Goal: Transaction & Acquisition: Download file/media

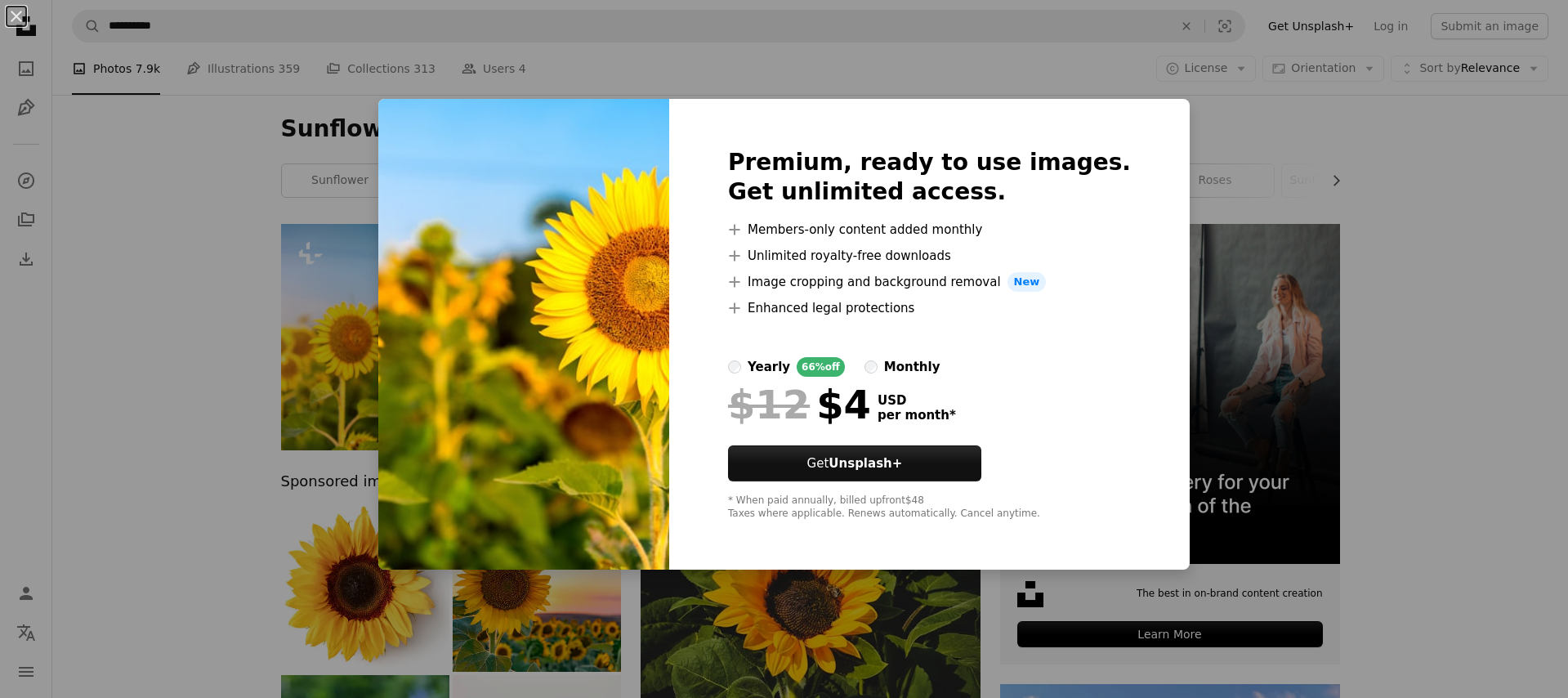
click at [260, 276] on div "An X shape Premium, ready to use images. Get unlimited access. A plus sign Memb…" at bounding box center [784, 349] width 1568 height 698
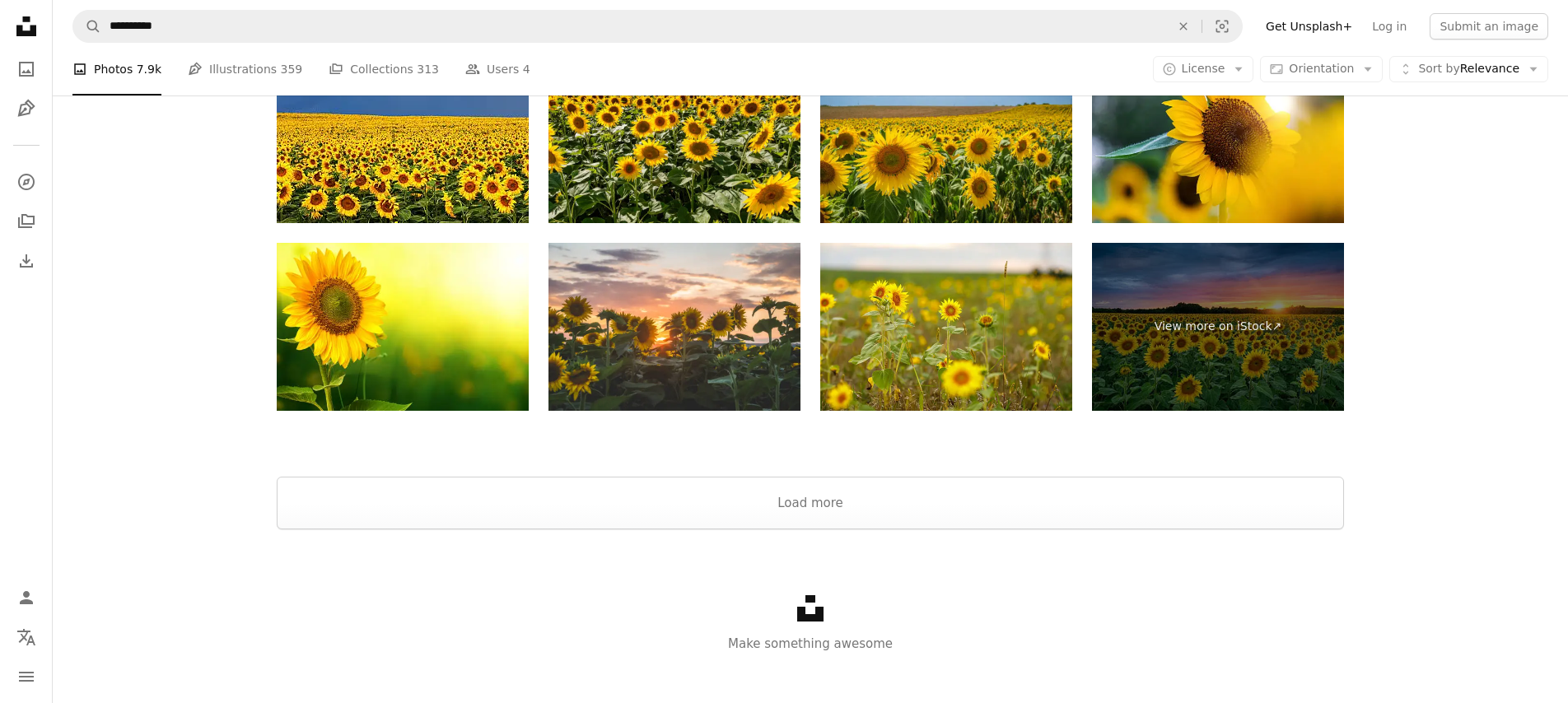
scroll to position [3396, 0]
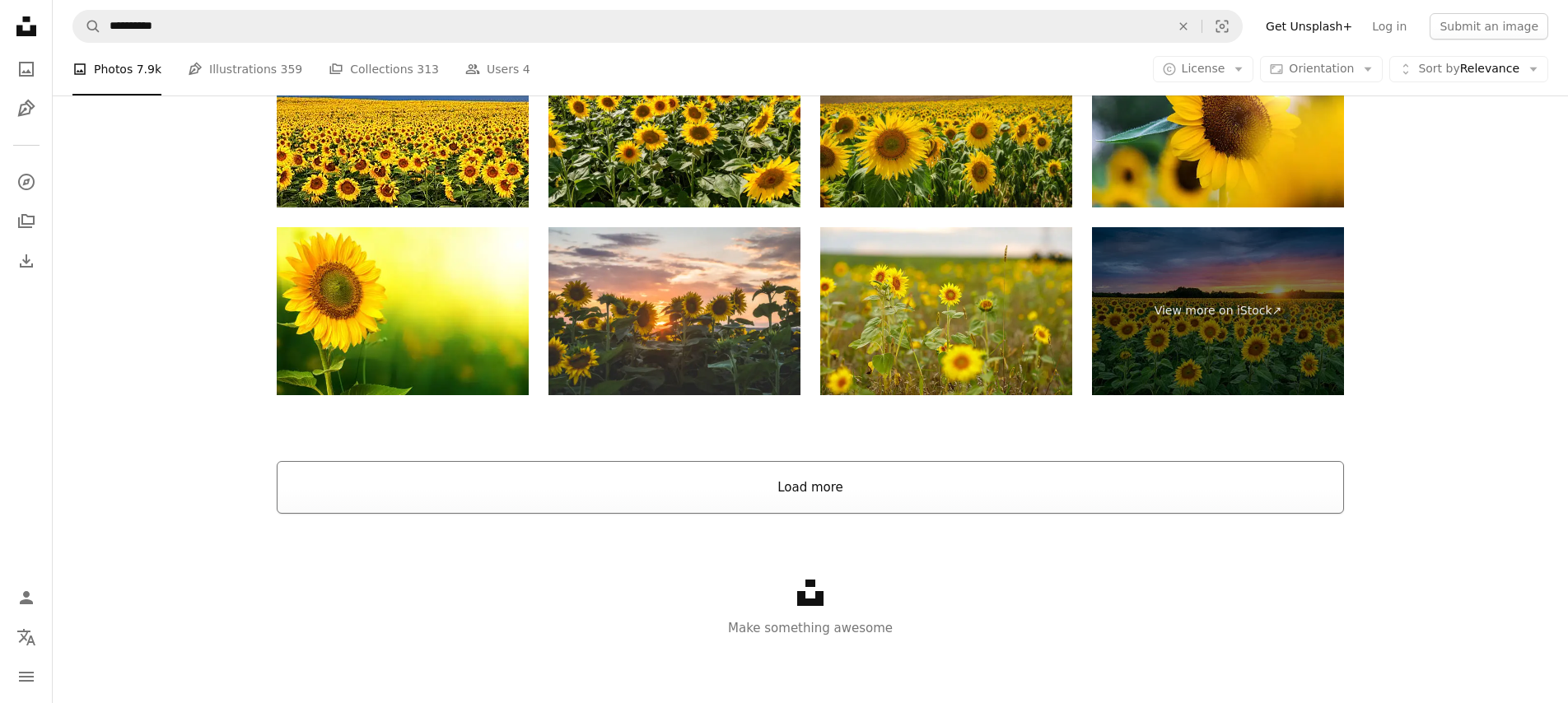
click at [853, 483] on button "Load more" at bounding box center [810, 487] width 1067 height 53
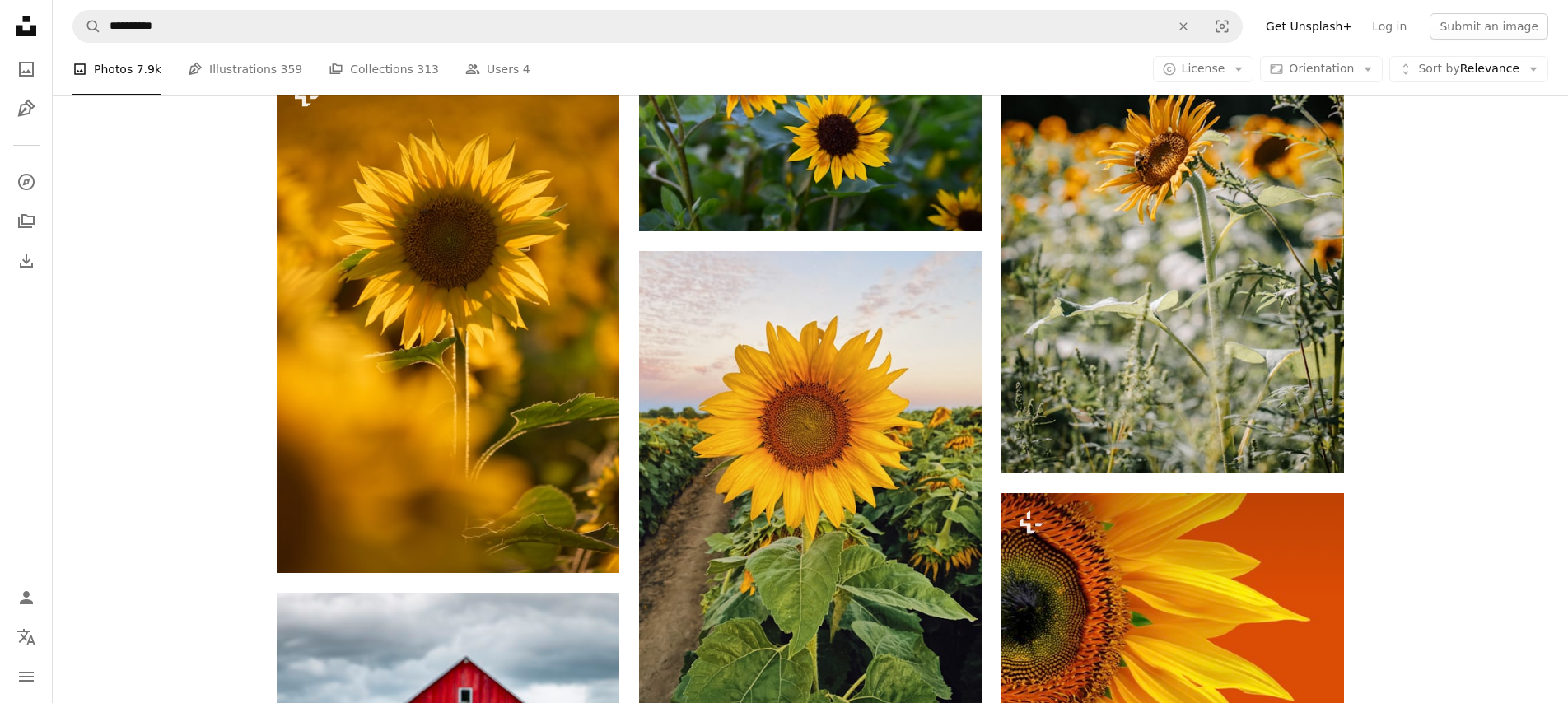
scroll to position [7348, 0]
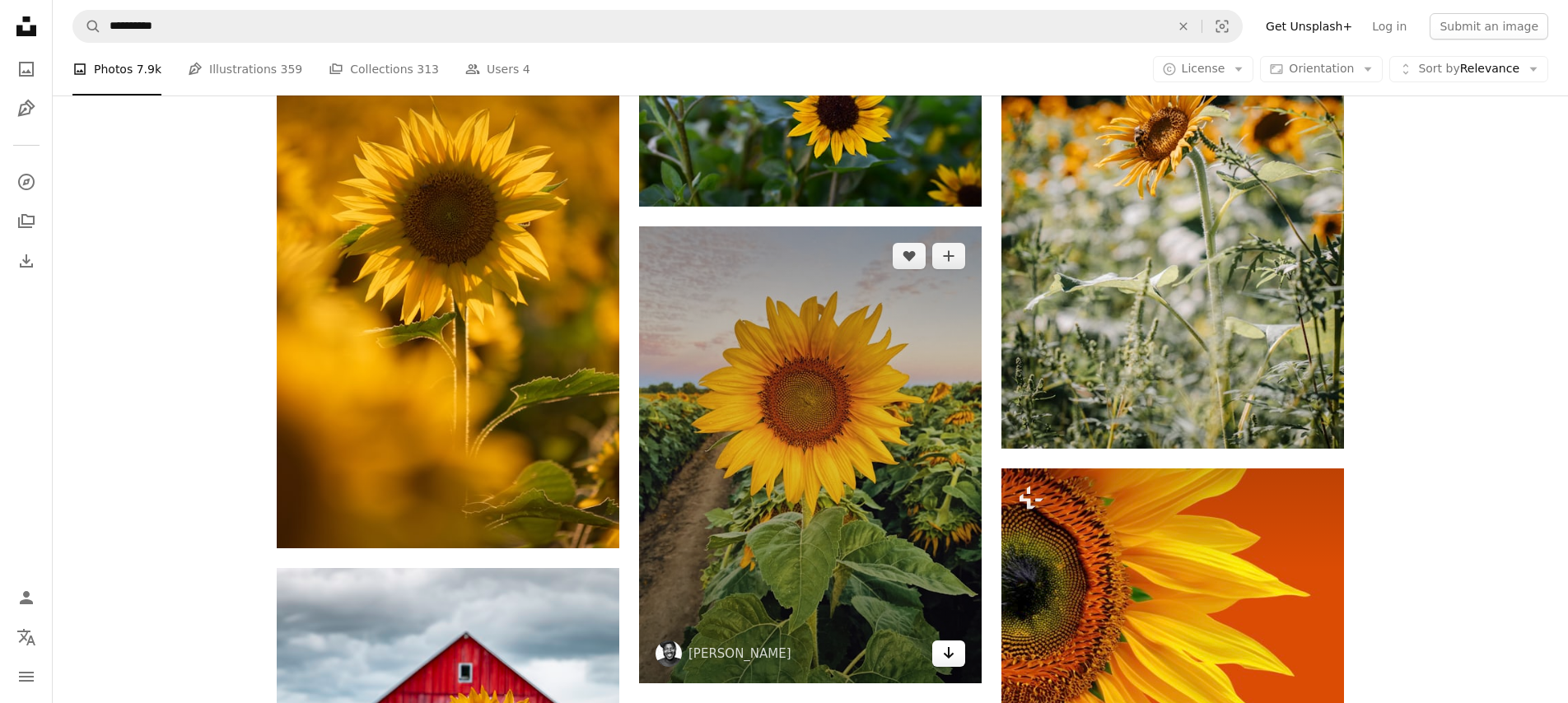
click at [942, 652] on icon "Arrow pointing down" at bounding box center [948, 652] width 13 height 20
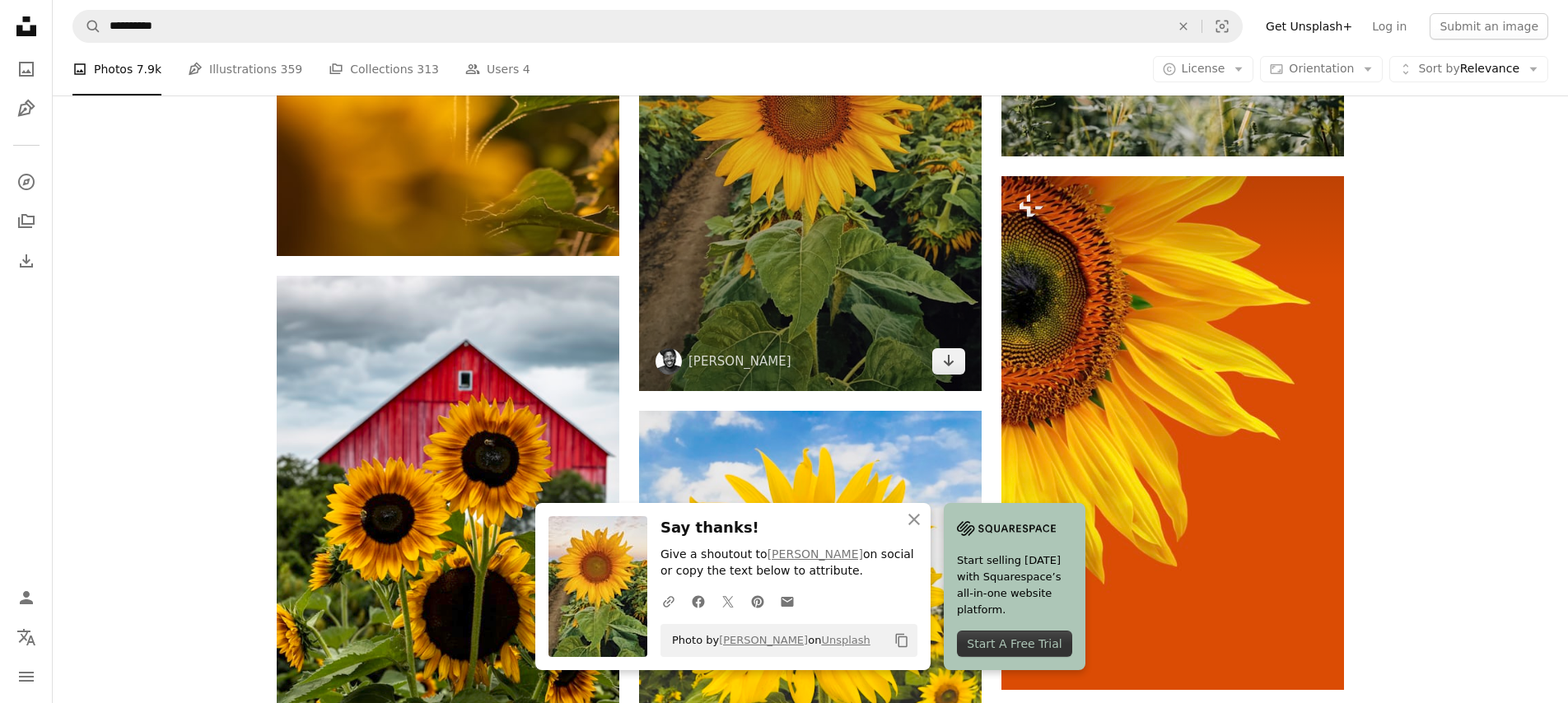
scroll to position [7651, 0]
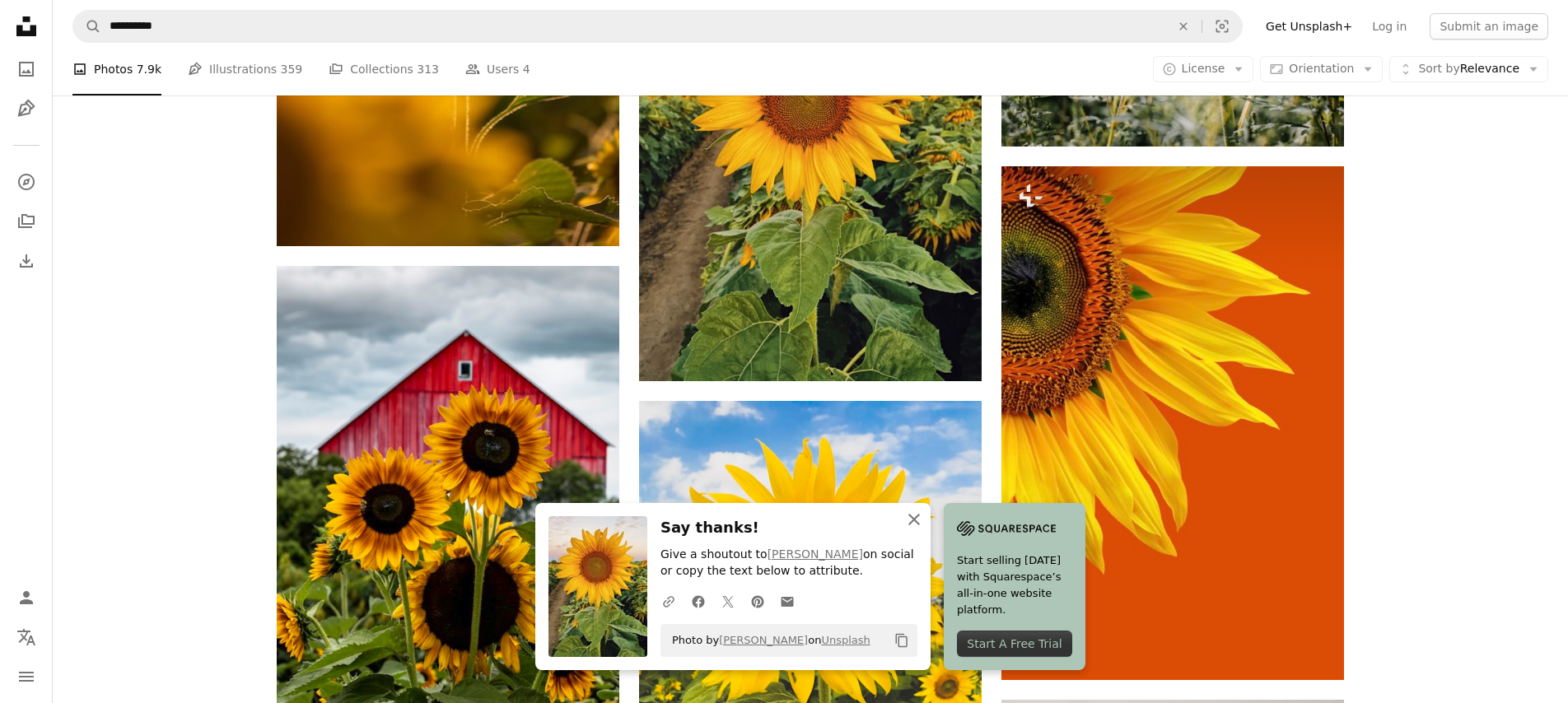
click at [917, 519] on icon "An X shape" at bounding box center [914, 520] width 20 height 20
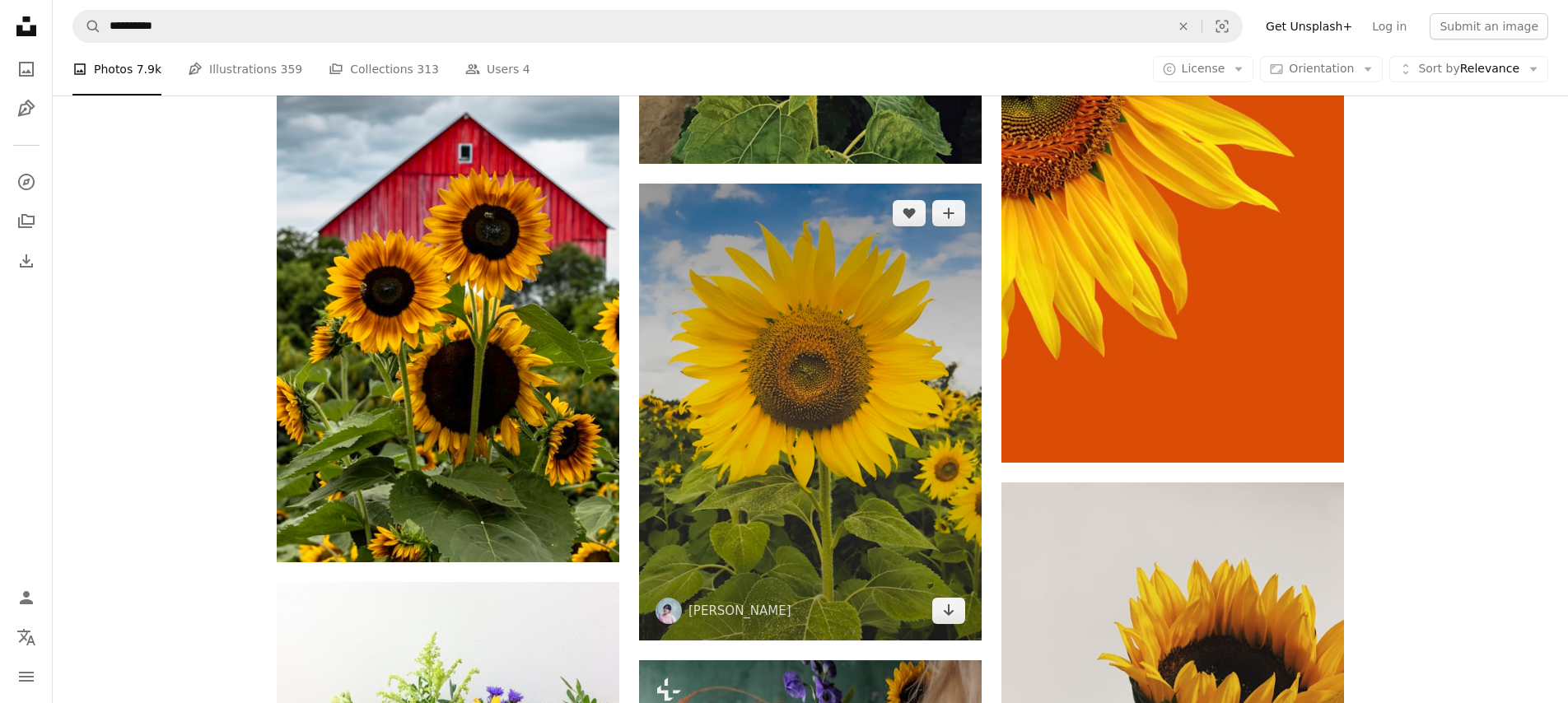
scroll to position [7891, 0]
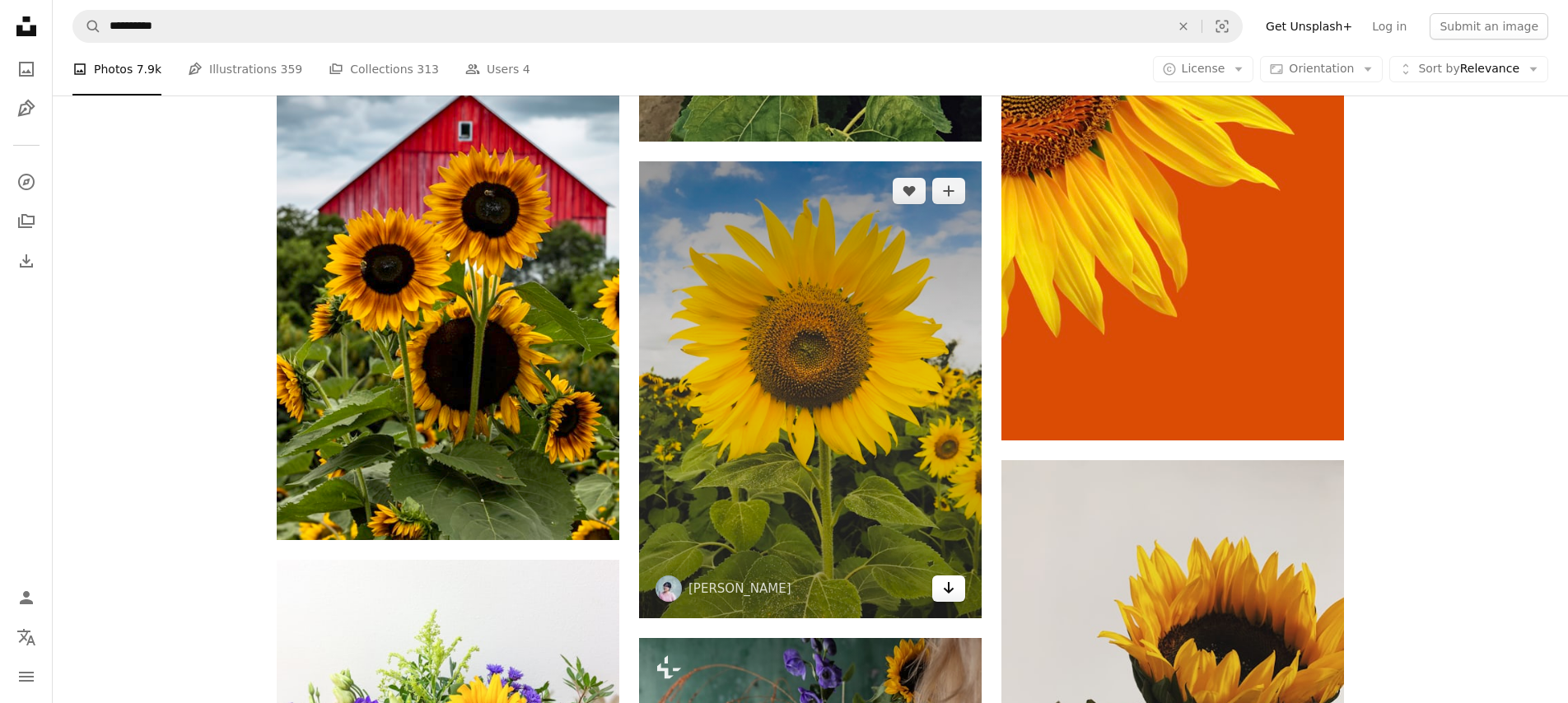
click at [956, 584] on link "Arrow pointing down" at bounding box center [948, 588] width 33 height 27
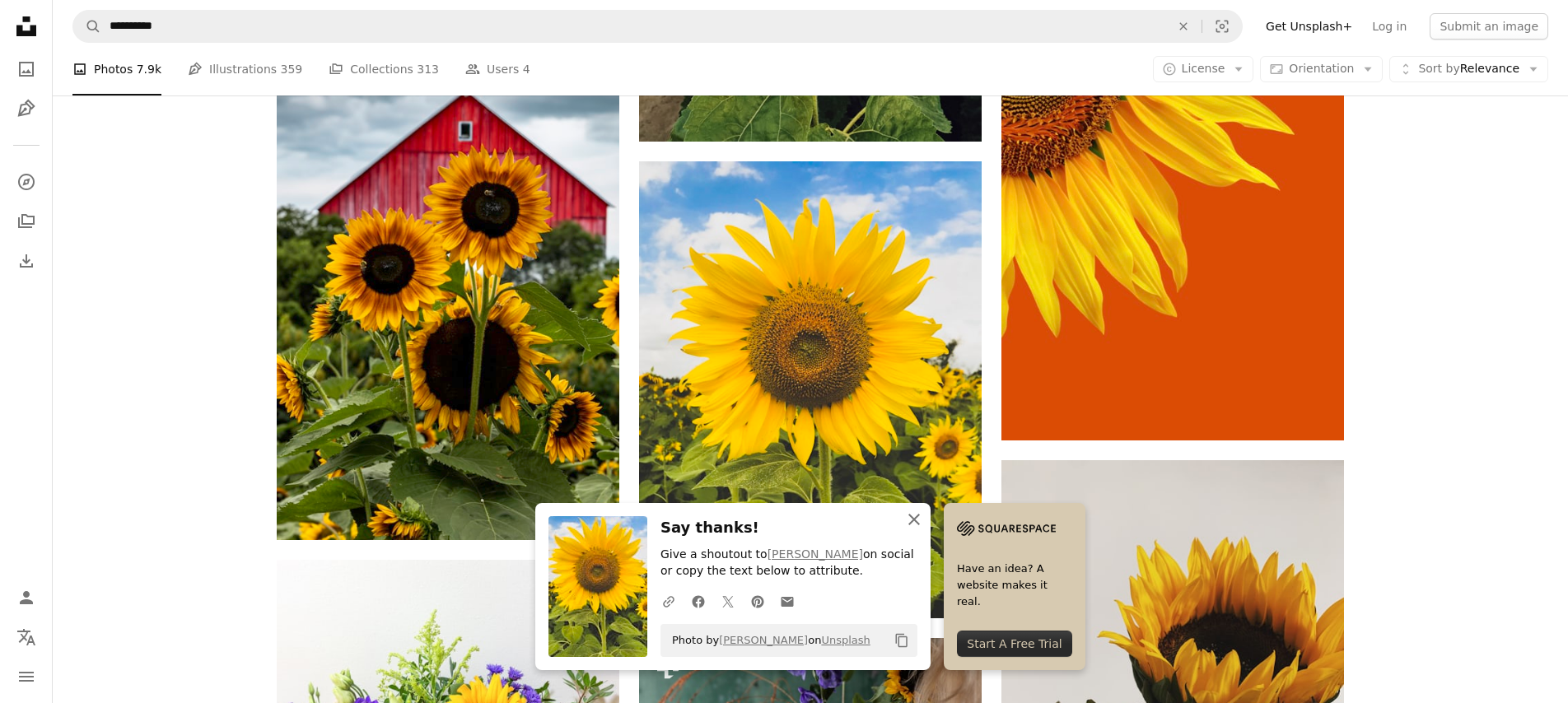
click at [914, 521] on icon "button" at bounding box center [914, 520] width 12 height 12
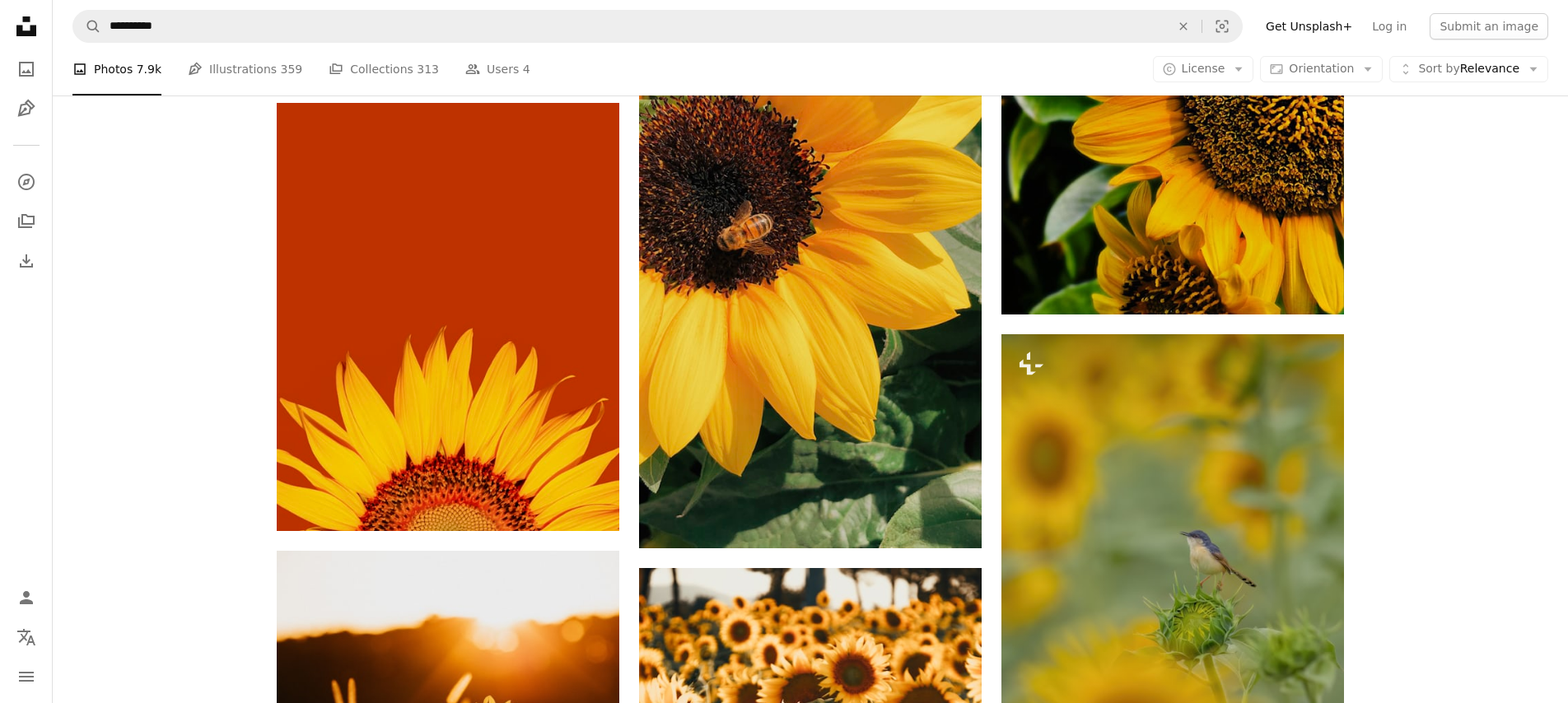
scroll to position [12032, 0]
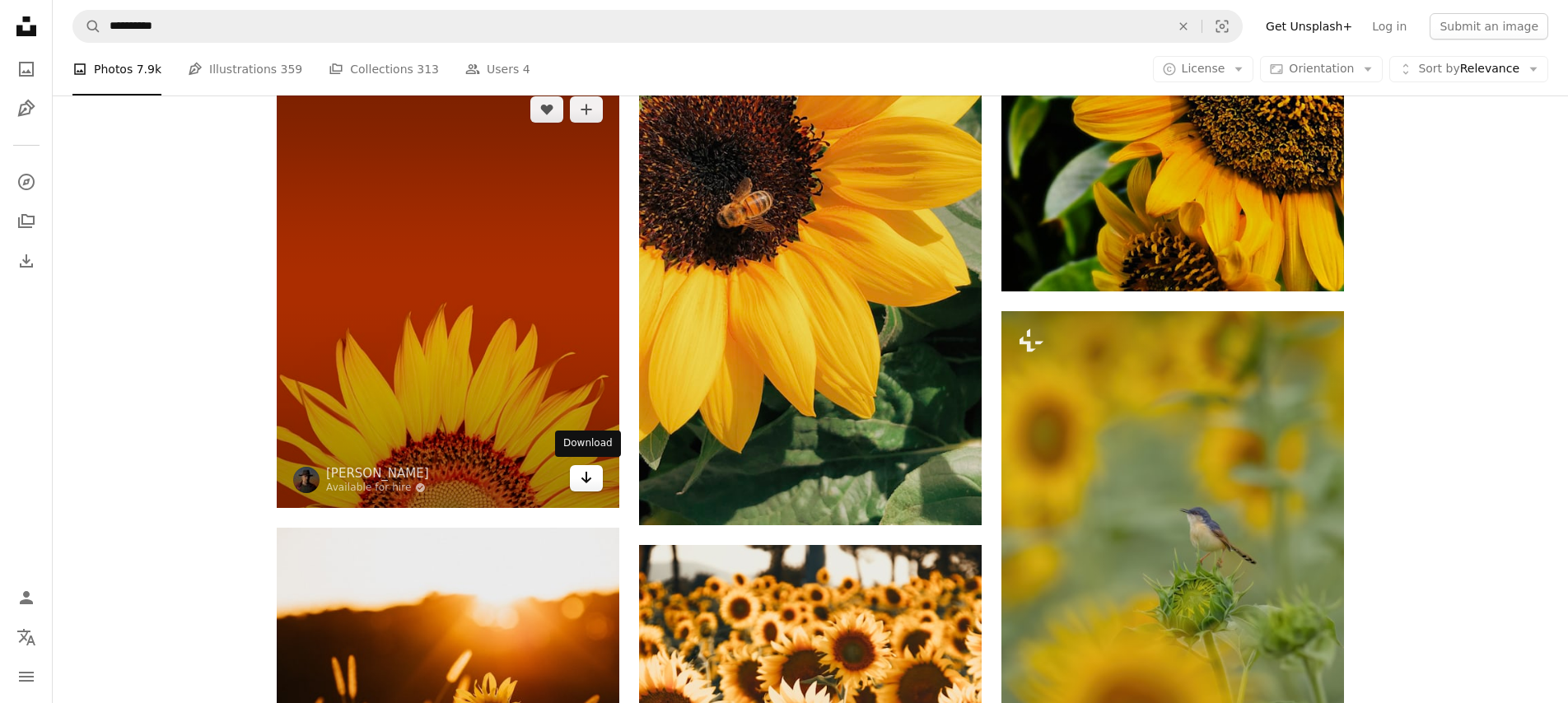
click at [594, 477] on link "Arrow pointing down" at bounding box center [586, 478] width 33 height 27
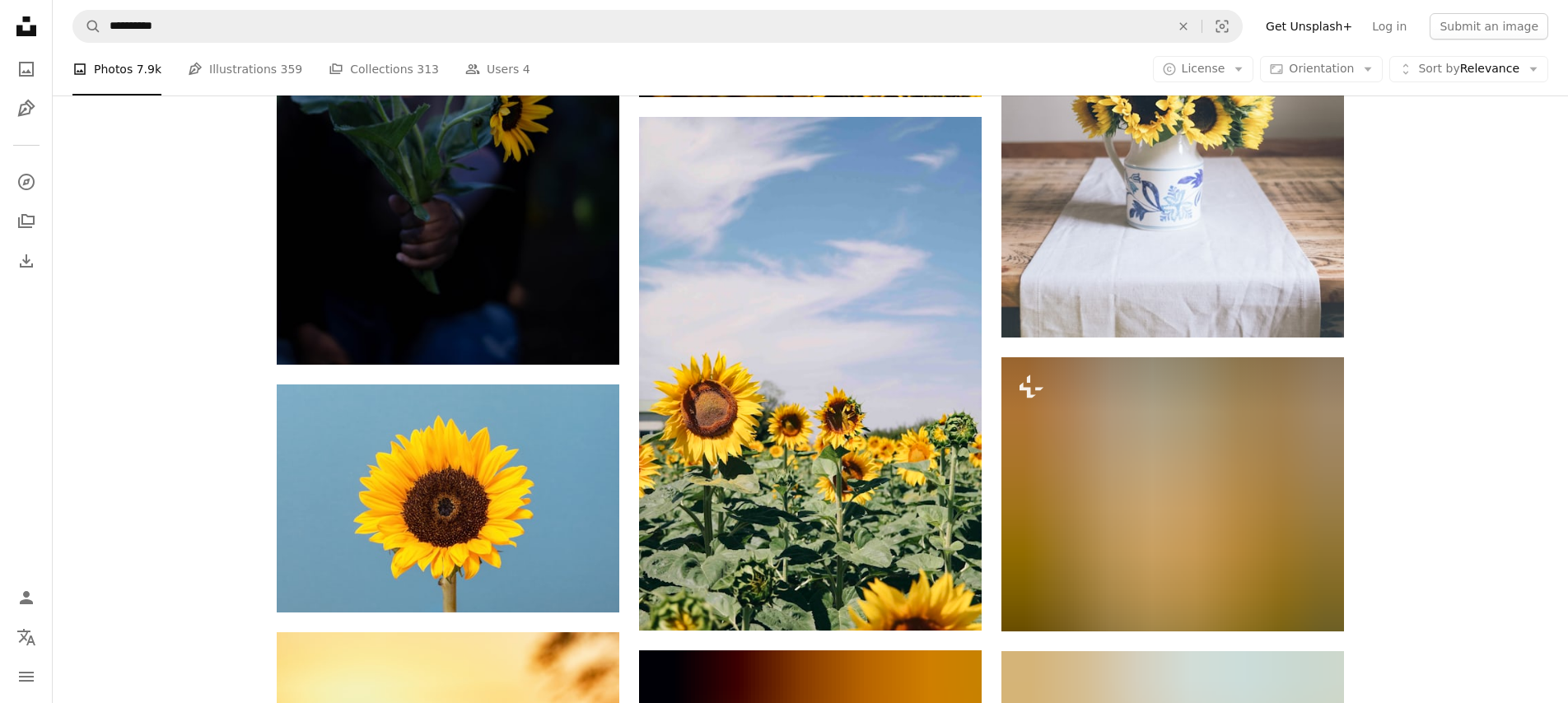
scroll to position [13503, 0]
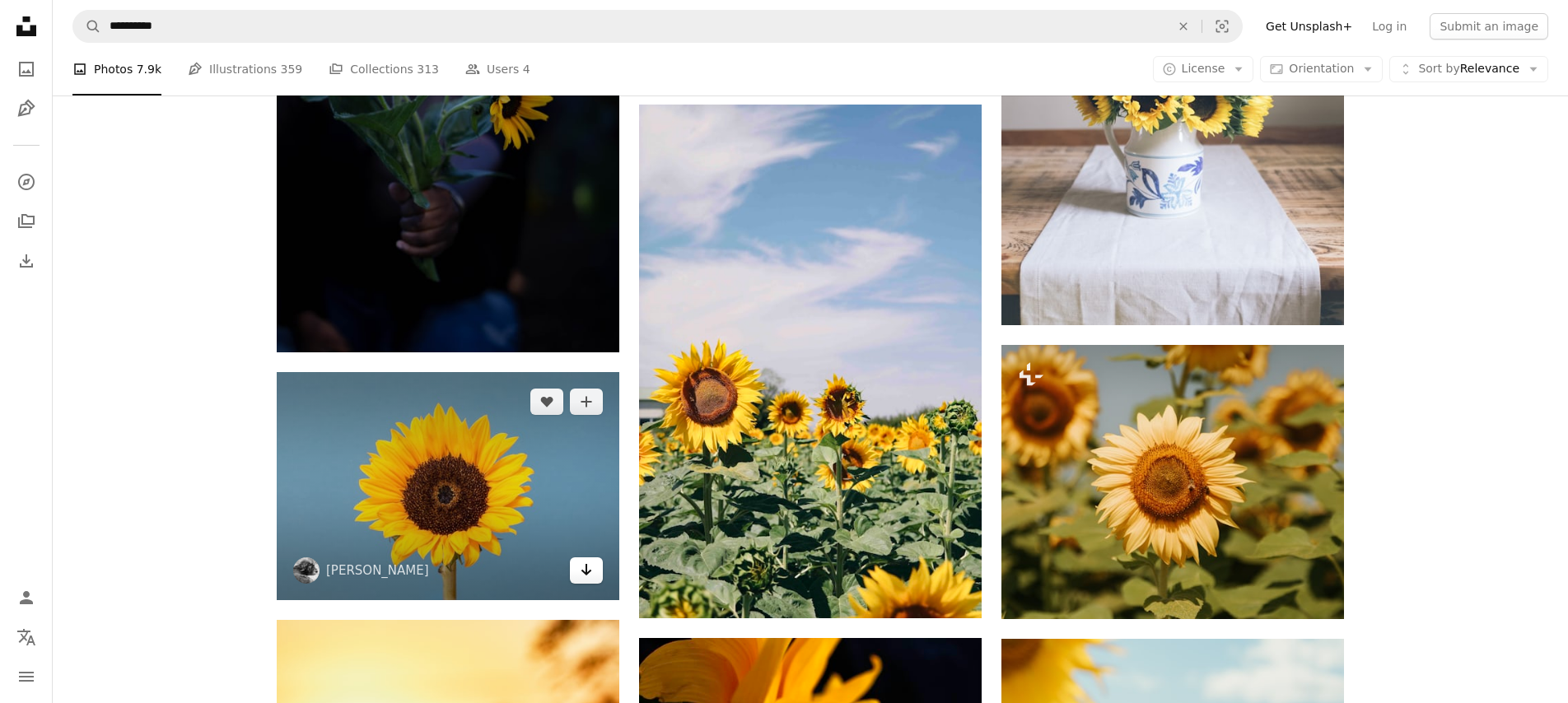
click at [590, 566] on icon "Arrow pointing down" at bounding box center [586, 570] width 13 height 20
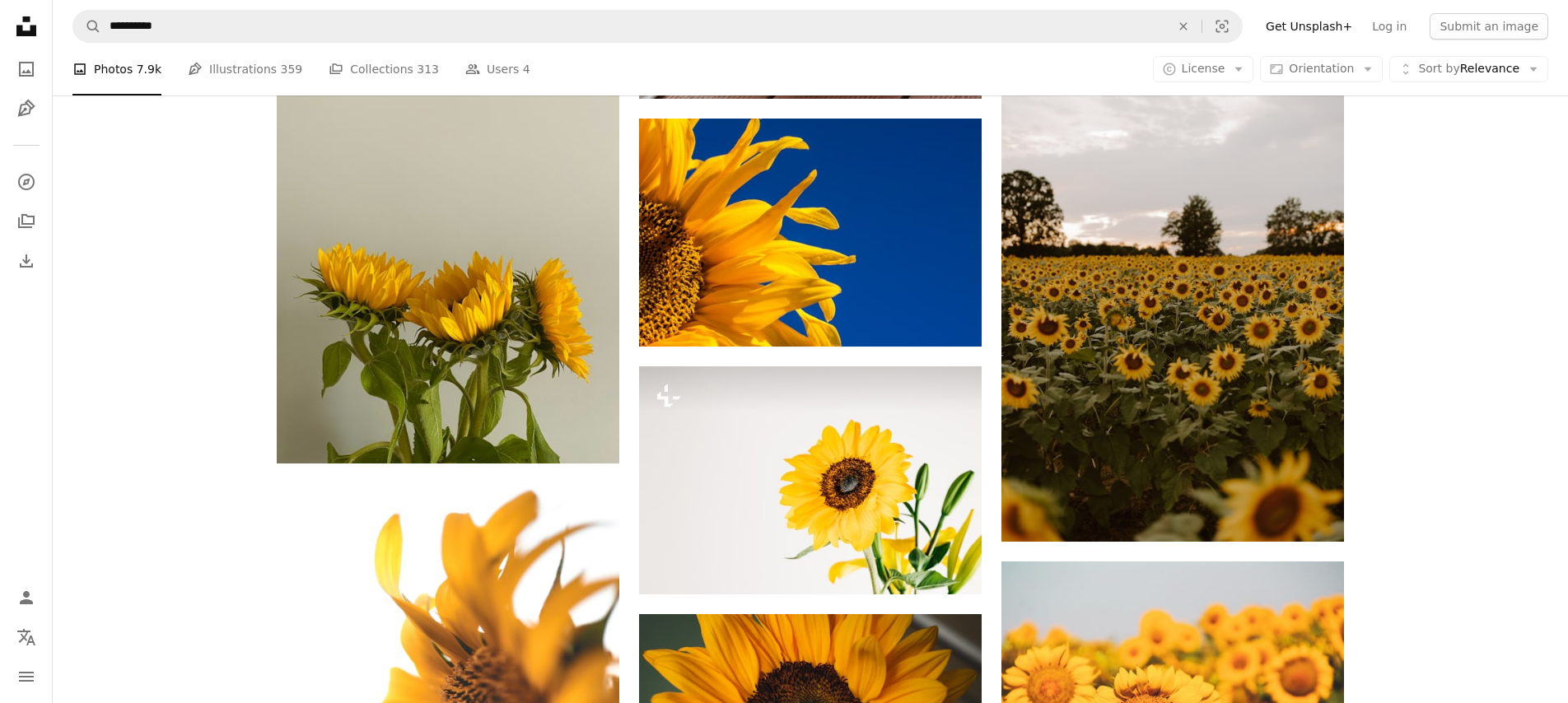
scroll to position [15090, 0]
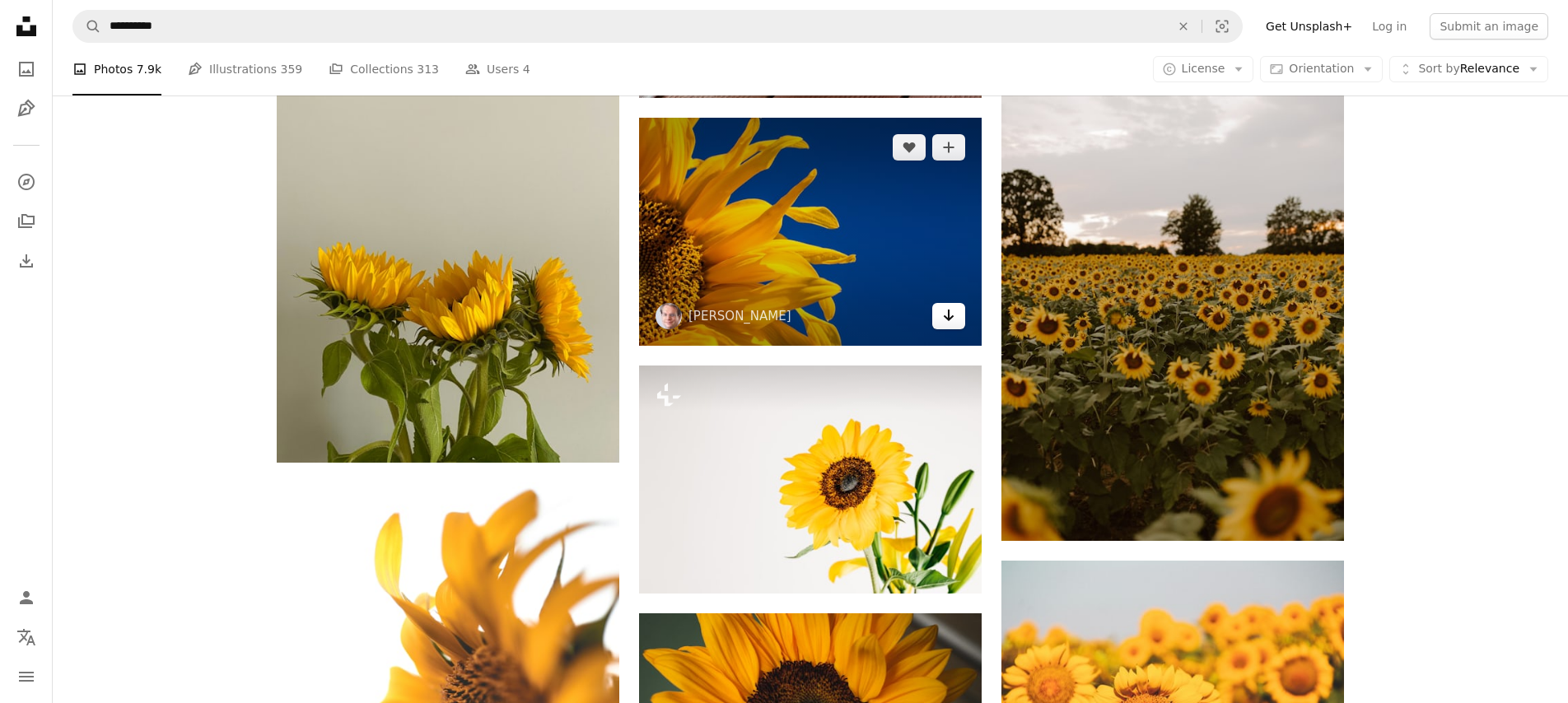
click at [945, 310] on icon "Arrow pointing down" at bounding box center [948, 315] width 13 height 20
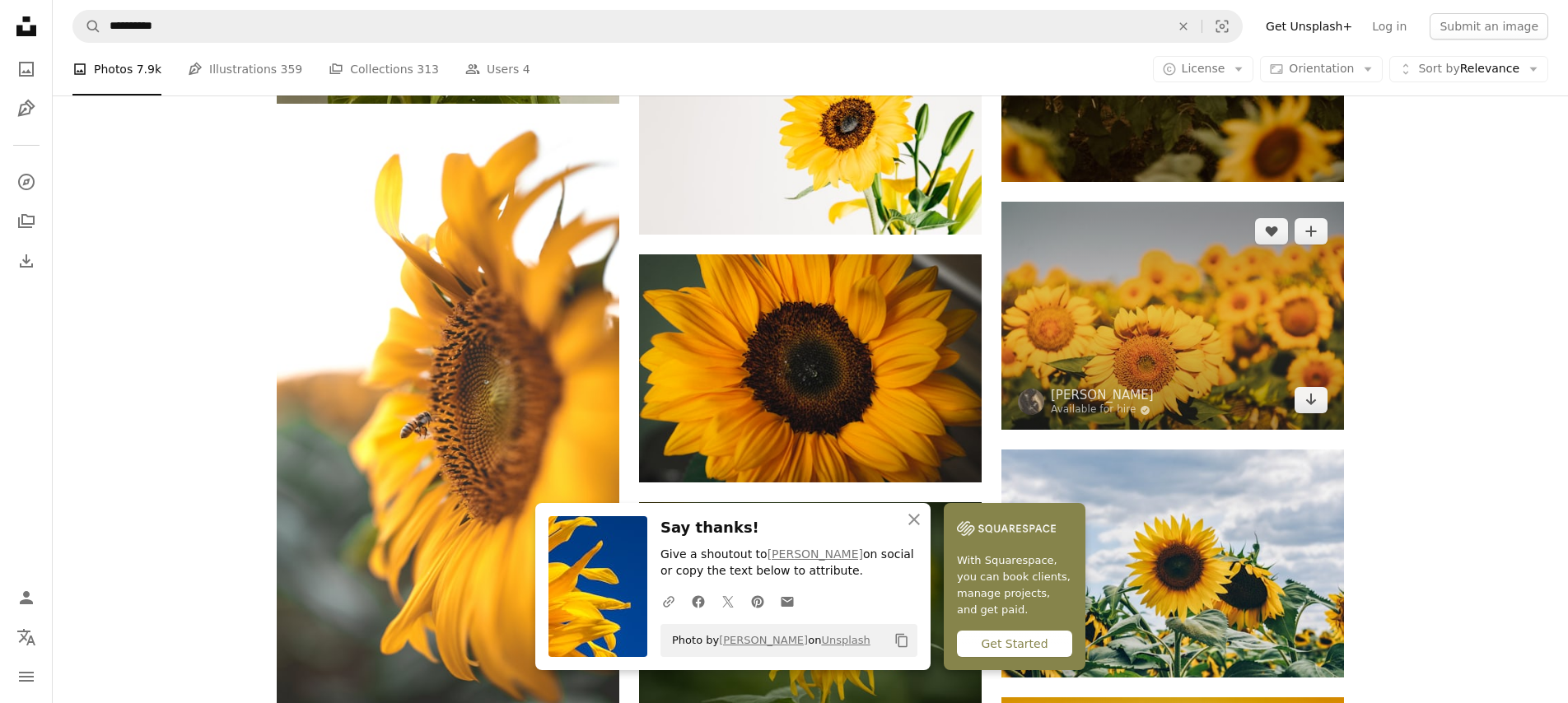
scroll to position [15436, 0]
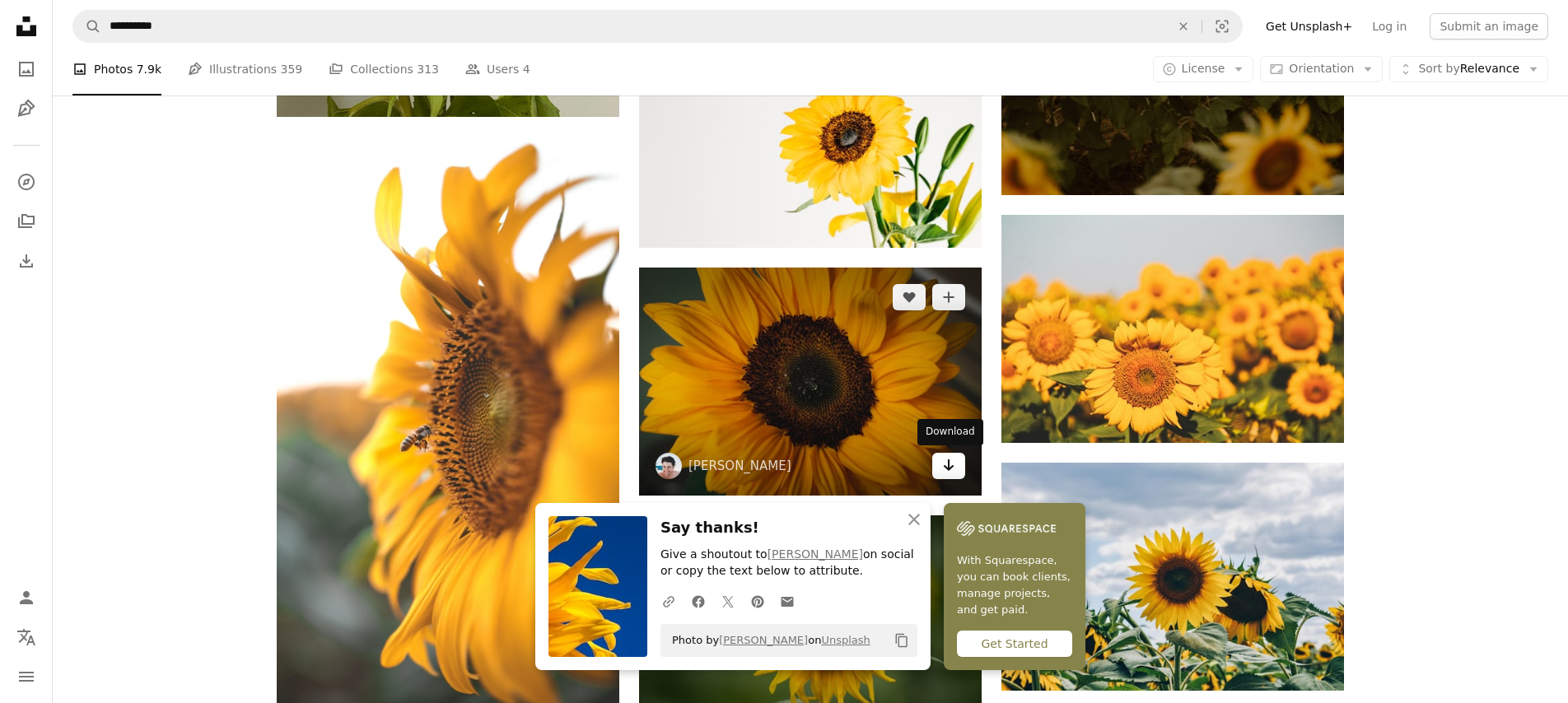
click at [961, 467] on link "Arrow pointing down" at bounding box center [948, 466] width 33 height 27
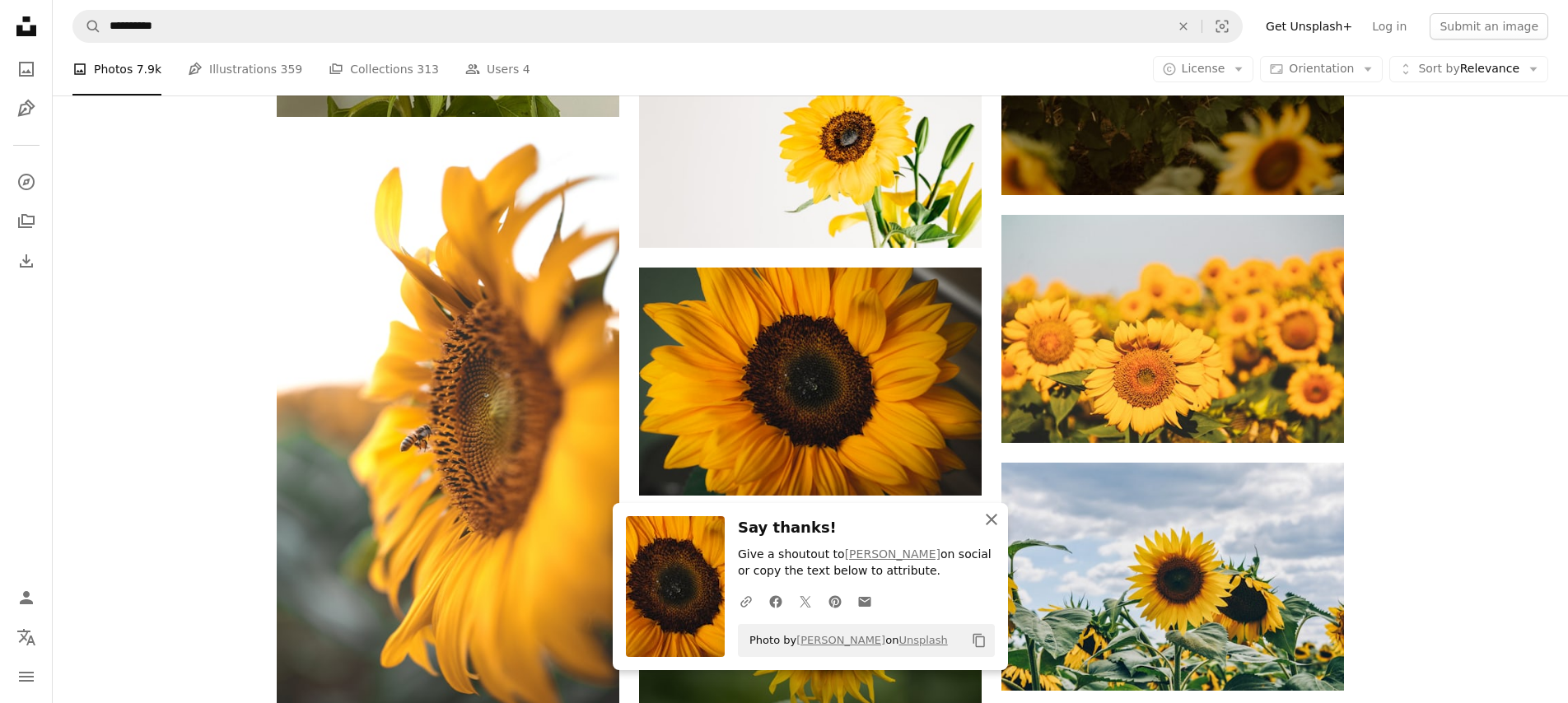
click at [993, 520] on icon "button" at bounding box center [992, 520] width 12 height 12
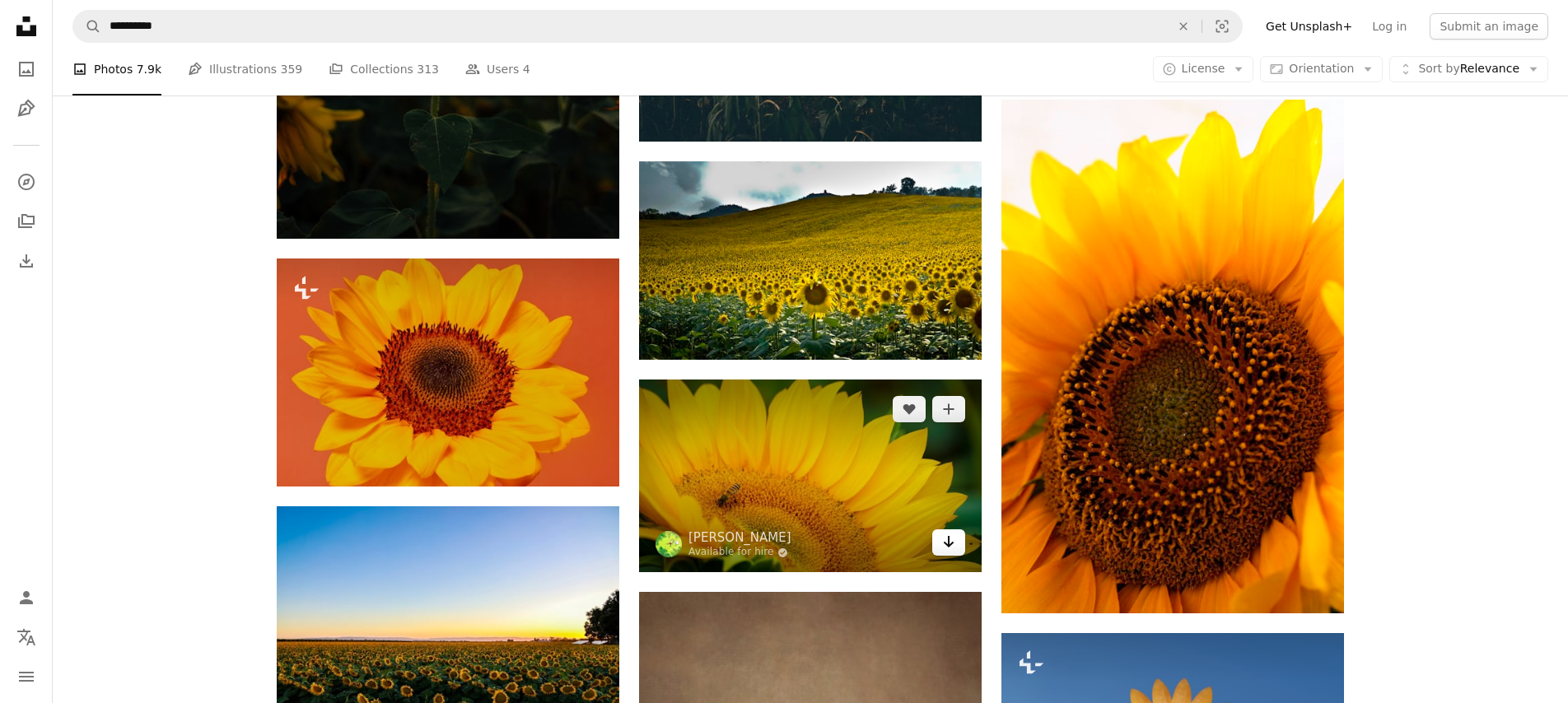
scroll to position [16572, 0]
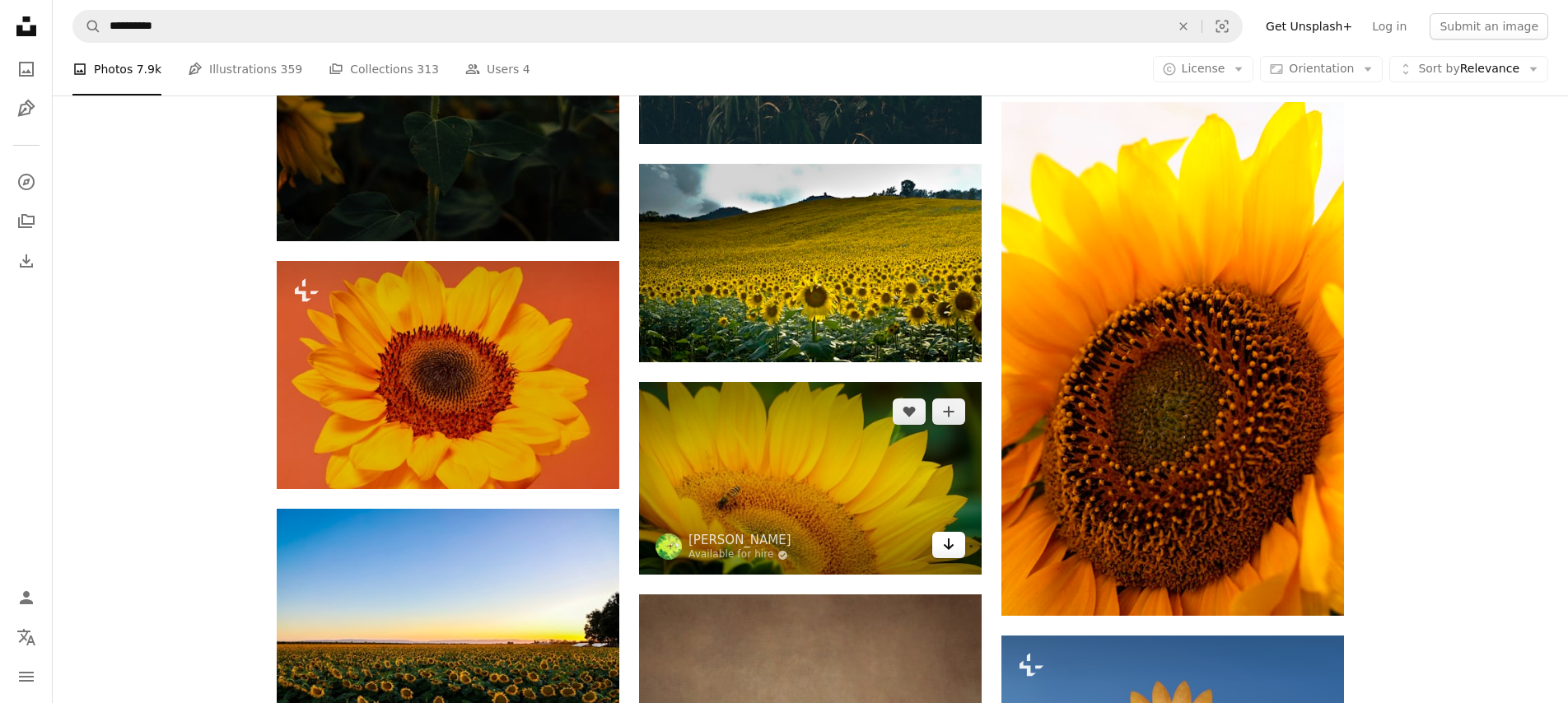
click at [939, 538] on link "Arrow pointing down" at bounding box center [948, 544] width 33 height 27
